Goal: Information Seeking & Learning: Learn about a topic

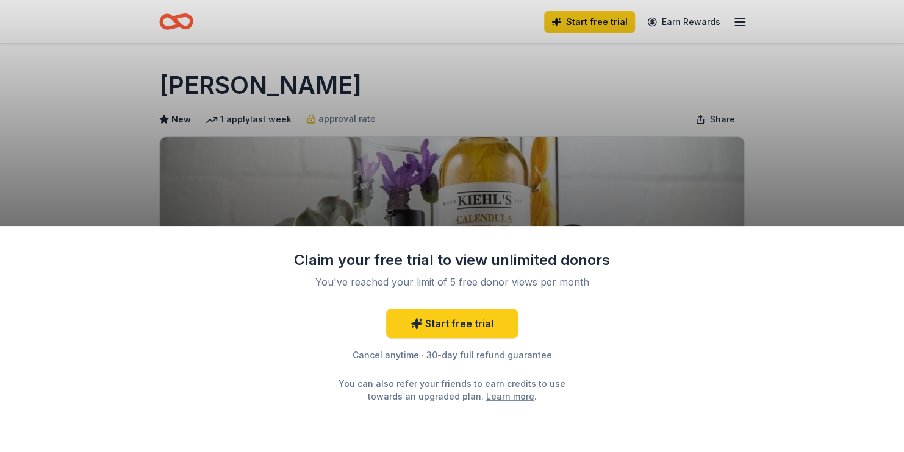
click at [804, 128] on div "Claim your free trial to view unlimited donors You've reached your limit of 5 f…" at bounding box center [452, 226] width 904 height 452
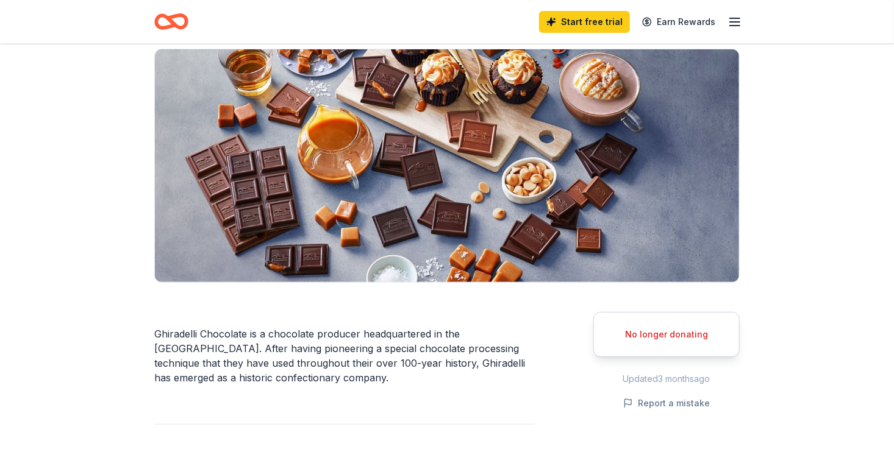
scroll to position [203, 0]
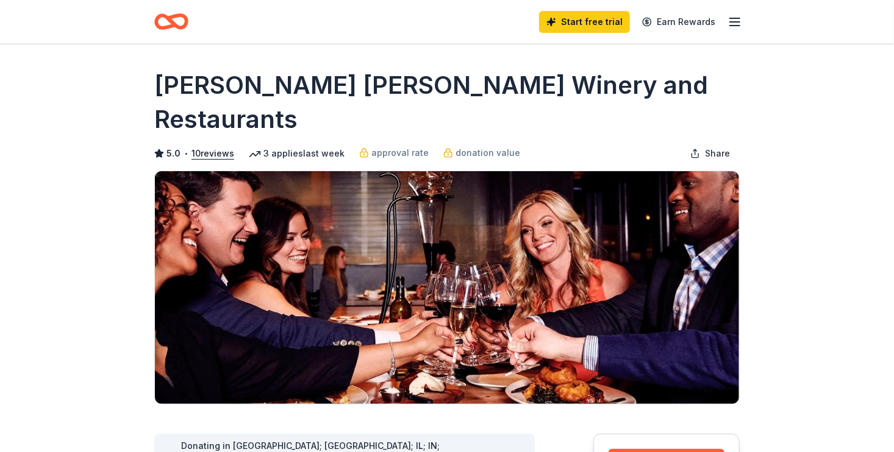
click at [734, 24] on icon "button" at bounding box center [735, 22] width 15 height 15
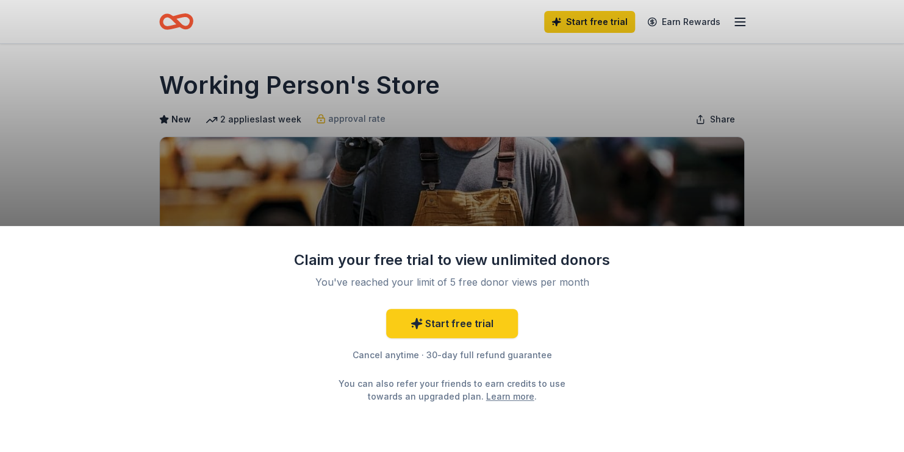
click at [765, 91] on div "Claim your free trial to view unlimited donors You've reached your limit of 5 f…" at bounding box center [452, 226] width 904 height 452
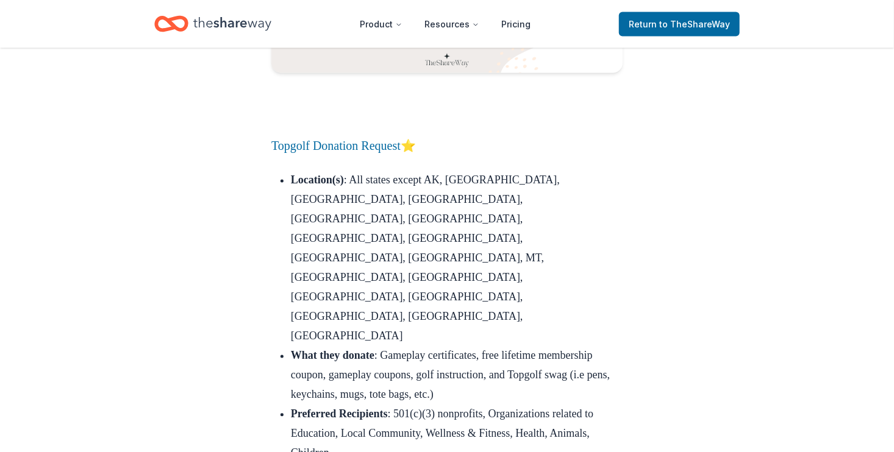
scroll to position [14477, 0]
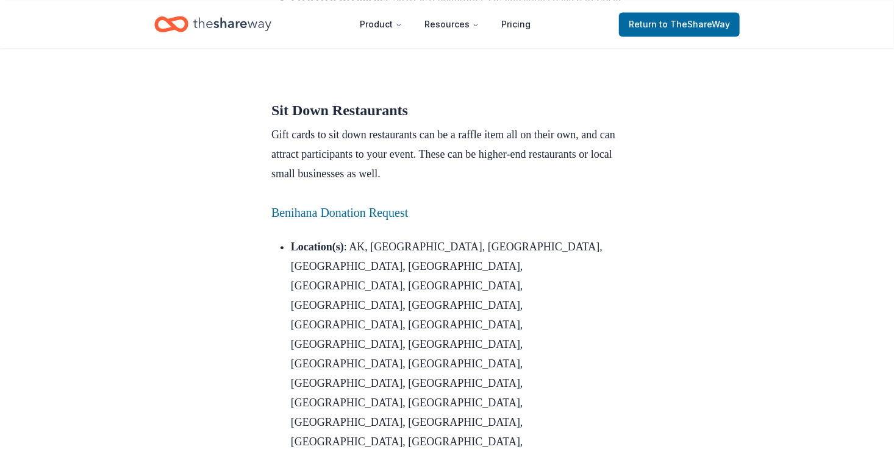
scroll to position [3641, 0]
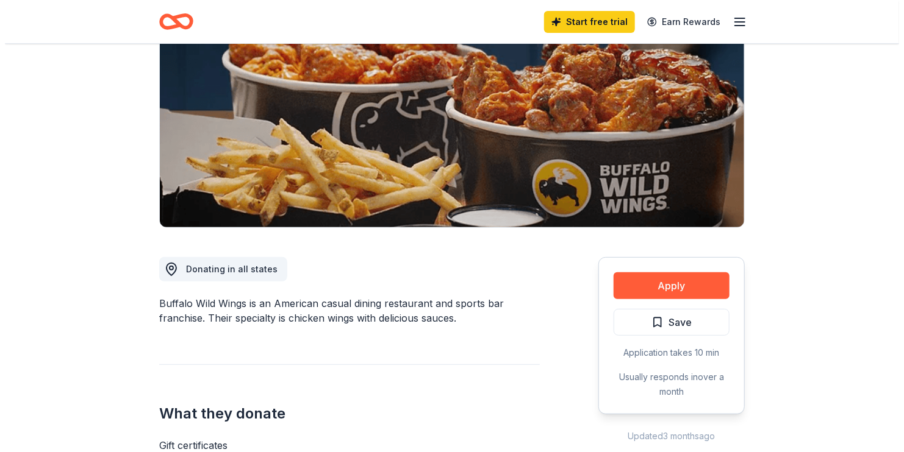
scroll to position [203, 0]
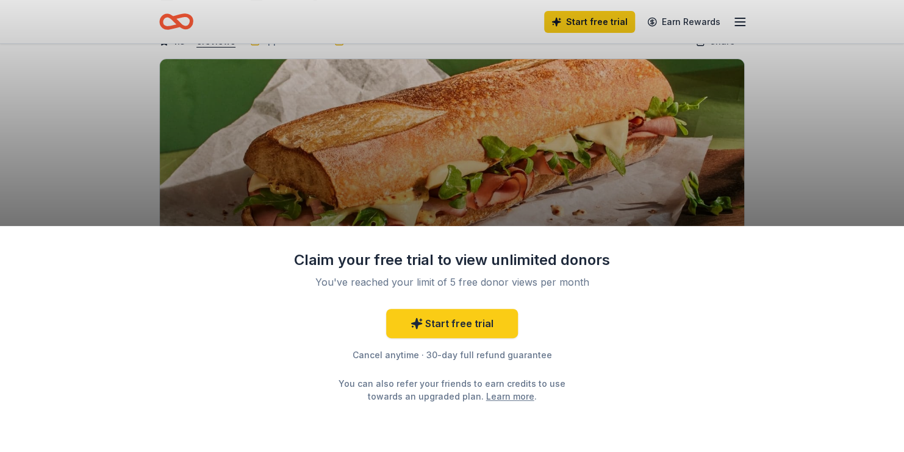
scroll to position [101, 0]
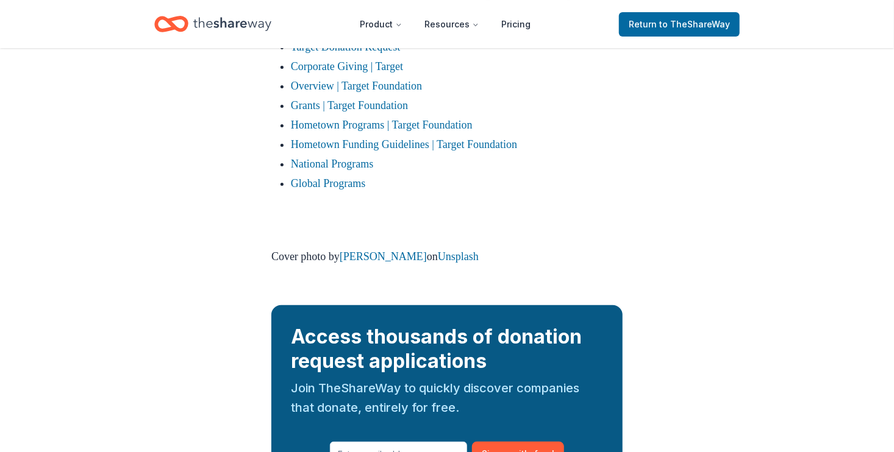
scroll to position [2236, 0]
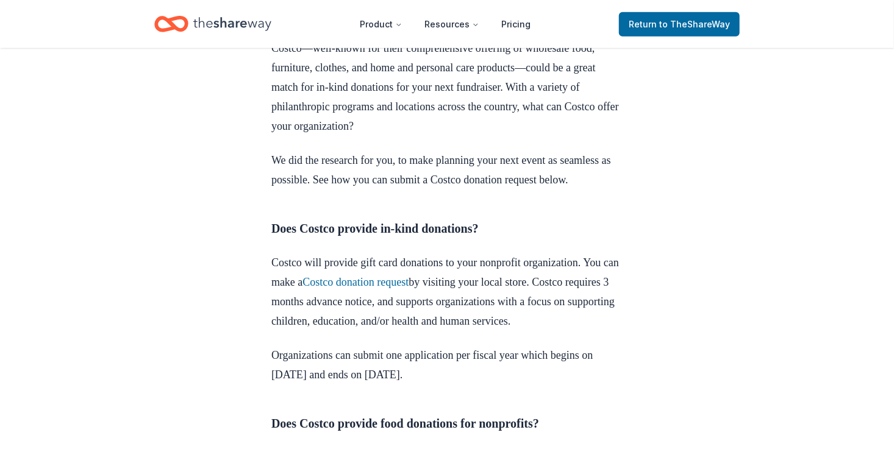
scroll to position [508, 0]
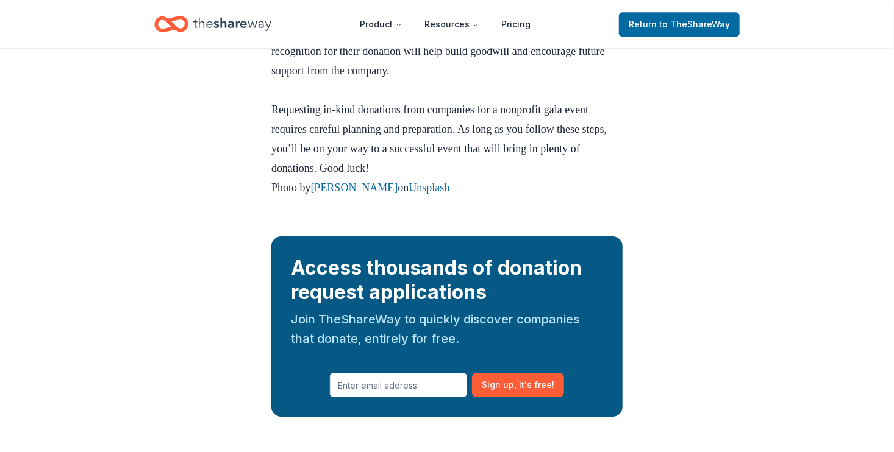
scroll to position [3901, 0]
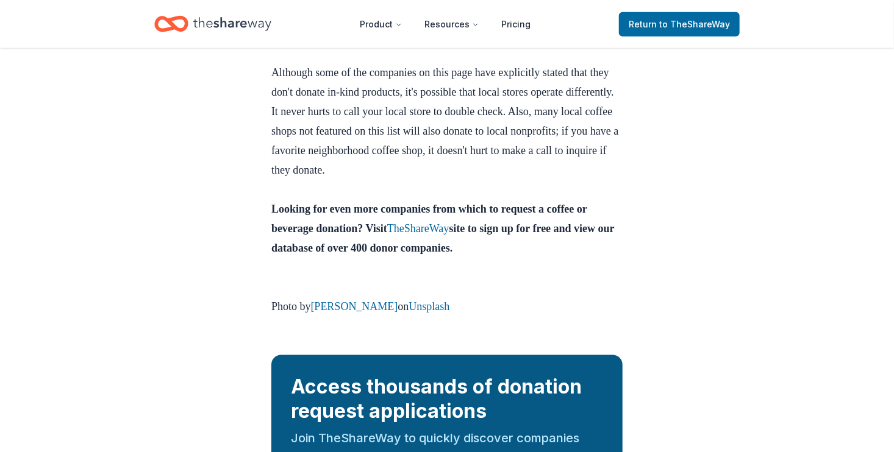
scroll to position [2846, 0]
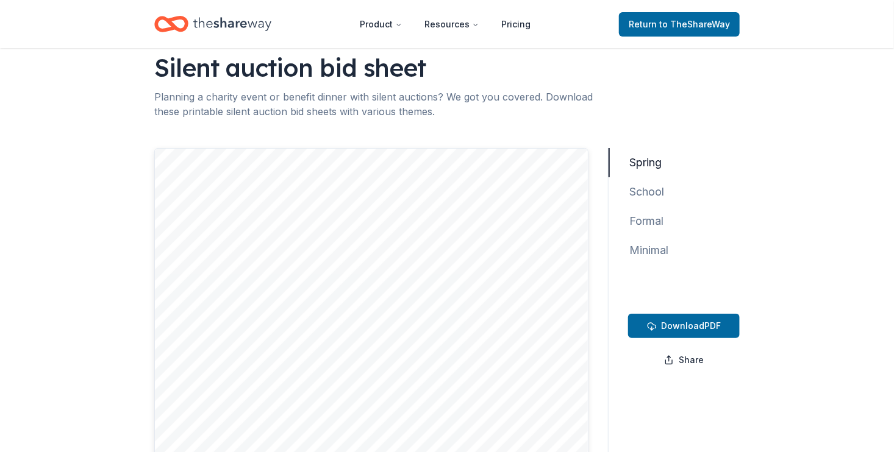
scroll to position [13, 0]
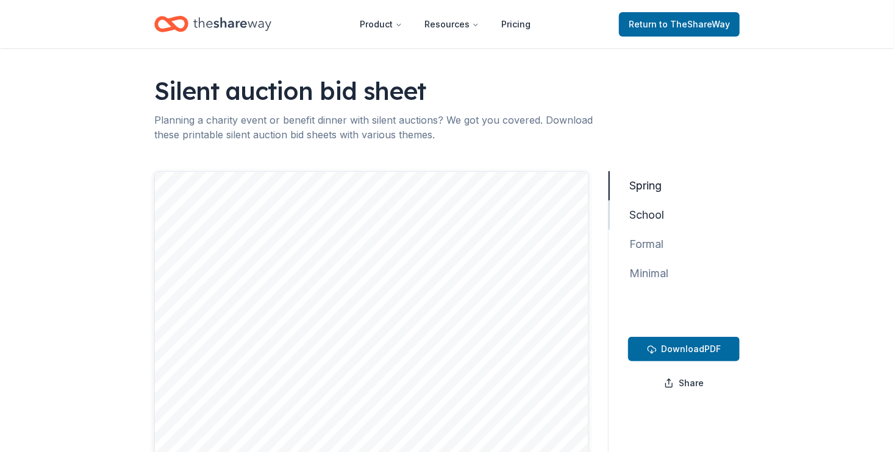
click at [652, 218] on button "School" at bounding box center [641, 215] width 65 height 29
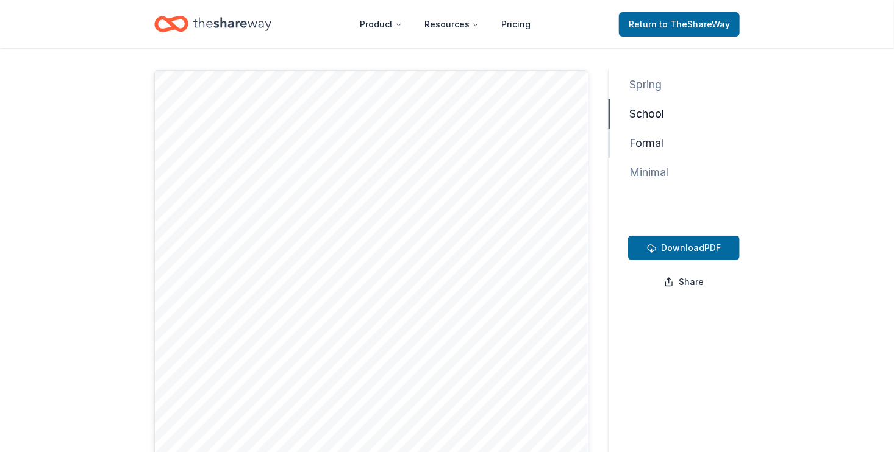
click at [640, 141] on button "Formal" at bounding box center [641, 143] width 65 height 29
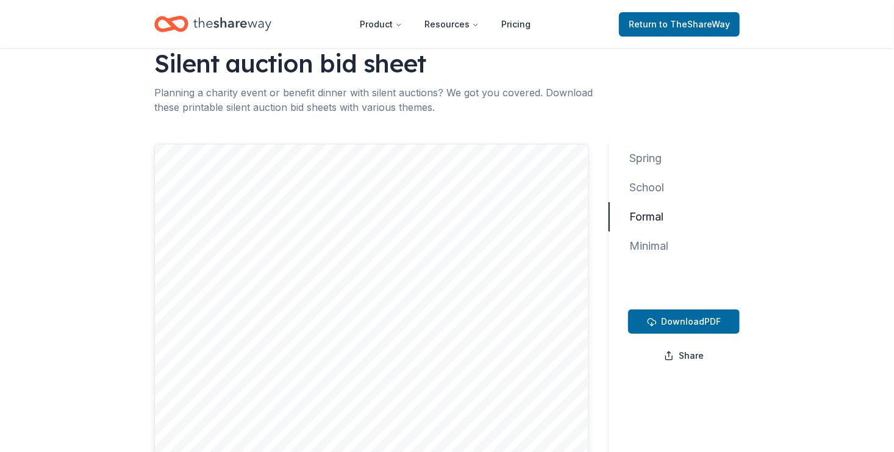
scroll to position [13, 0]
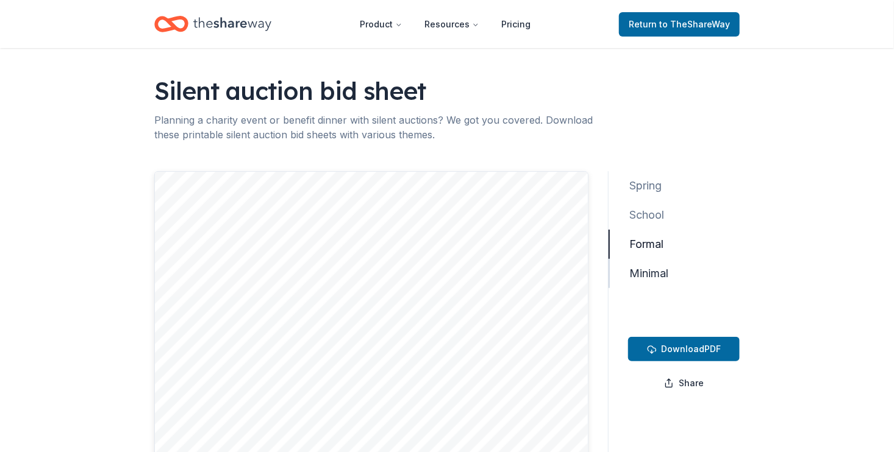
click at [660, 273] on button "Minimal" at bounding box center [644, 273] width 70 height 29
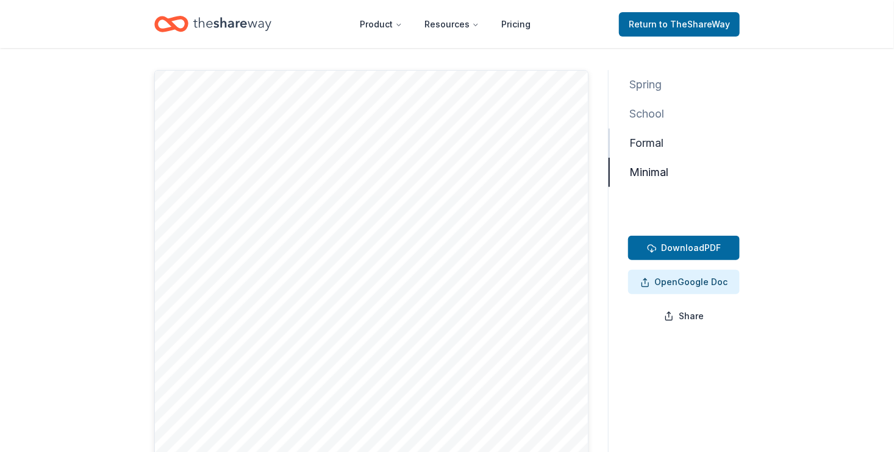
click at [646, 145] on button "Formal" at bounding box center [641, 143] width 65 height 29
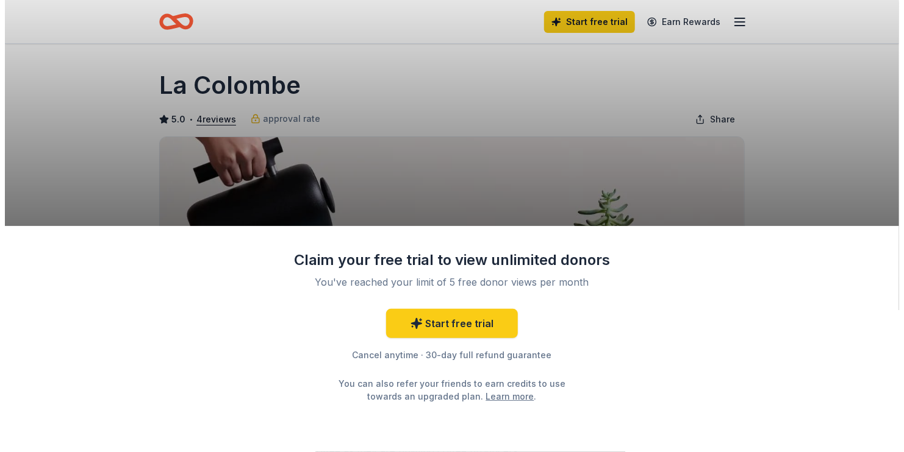
scroll to position [101, 0]
